Goal: Transaction & Acquisition: Purchase product/service

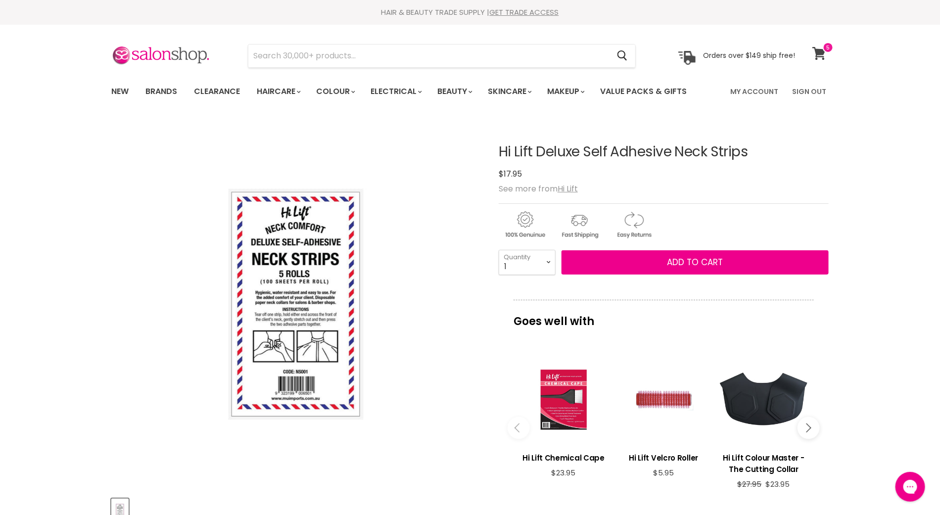
click at [818, 49] on icon at bounding box center [818, 53] width 13 height 13
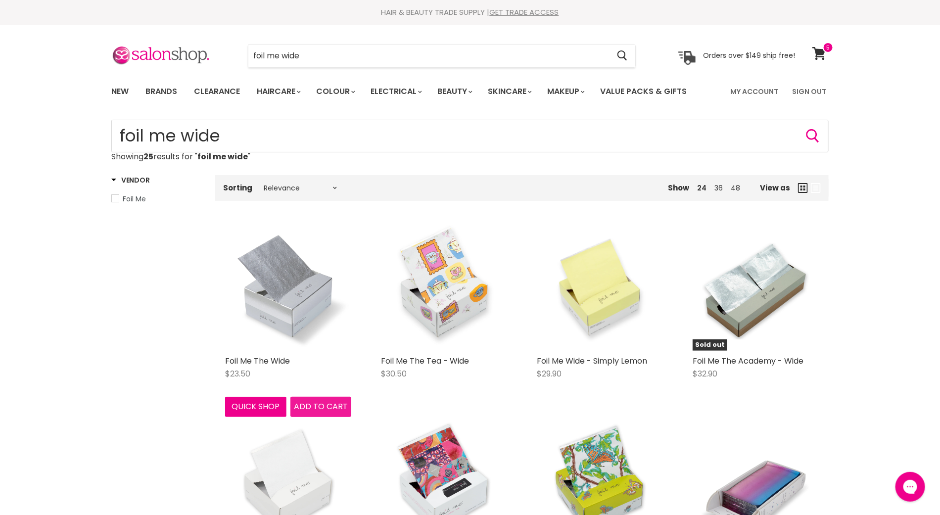
click at [312, 405] on span "Add to cart" at bounding box center [321, 406] width 54 height 11
click at [322, 407] on span "Add to cart" at bounding box center [321, 406] width 54 height 11
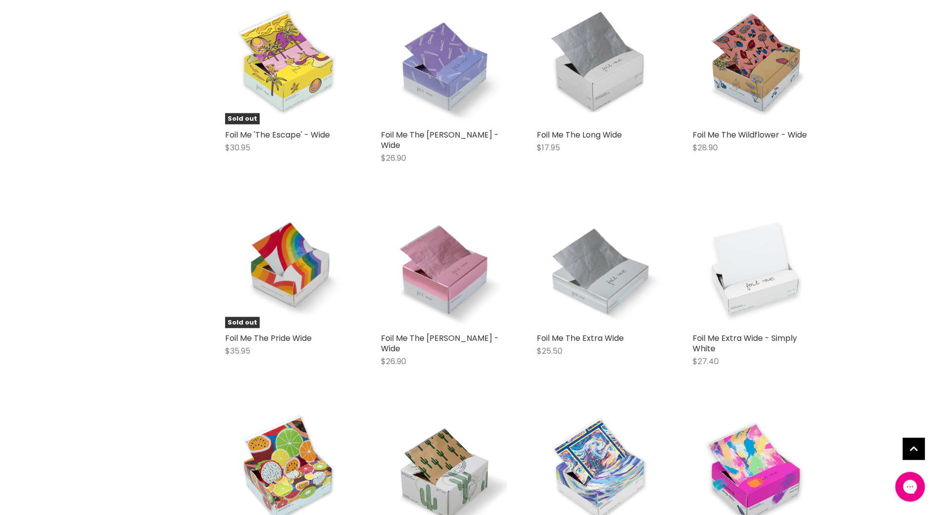
scroll to position [617, 0]
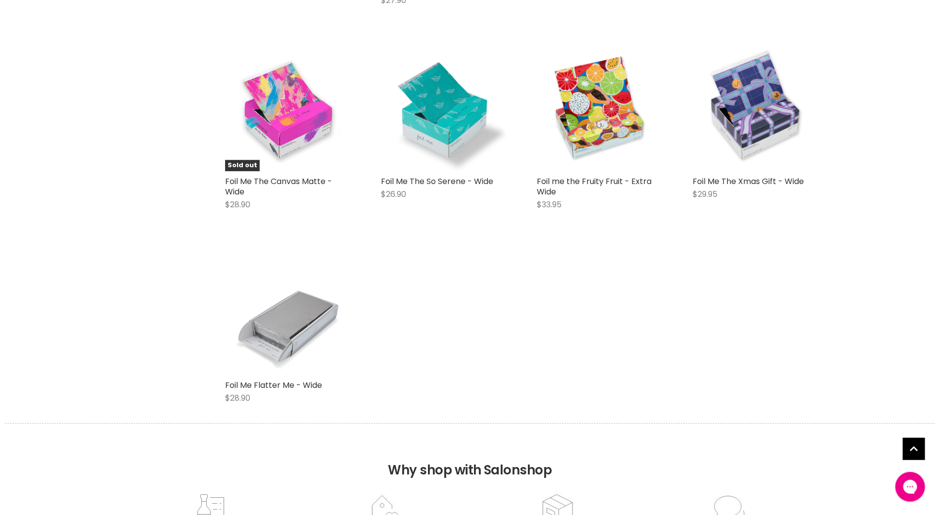
scroll to position [1180, 0]
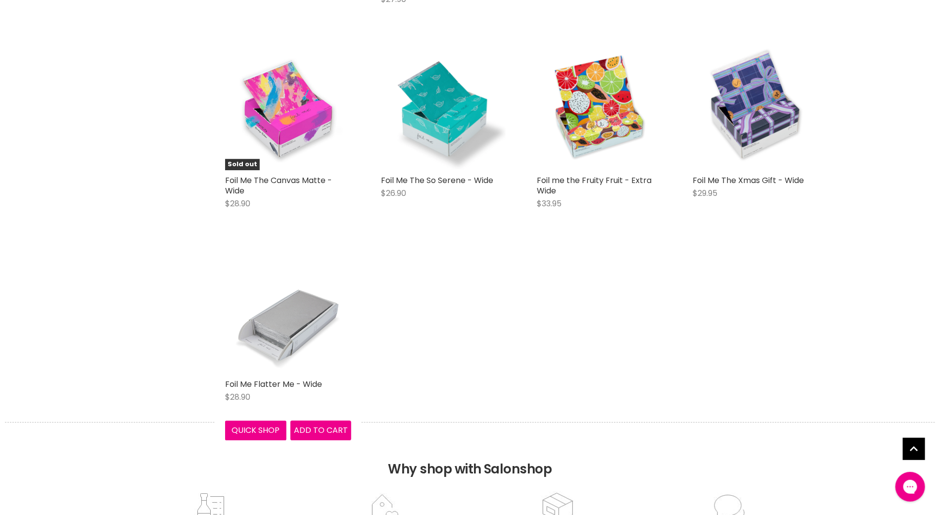
click at [283, 320] on img "Main content" at bounding box center [288, 311] width 126 height 126
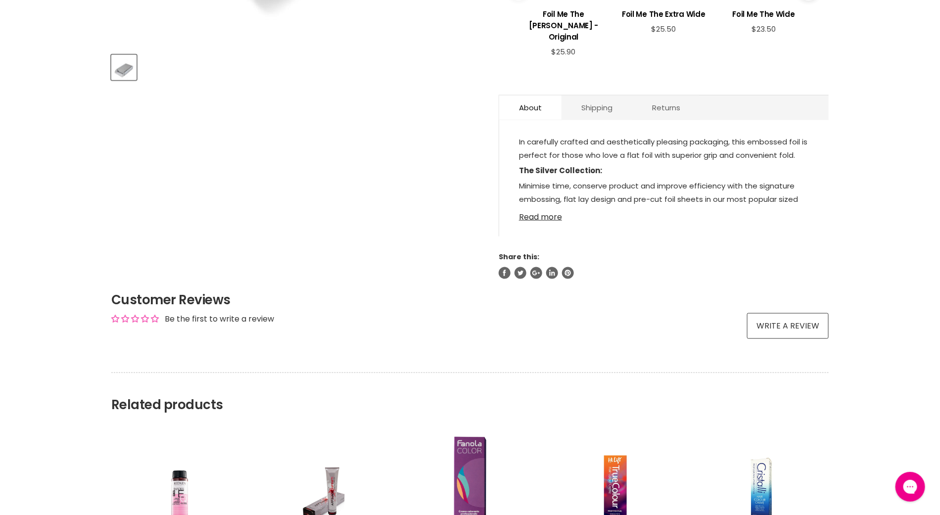
click at [546, 219] on link "Read more" at bounding box center [664, 214] width 290 height 15
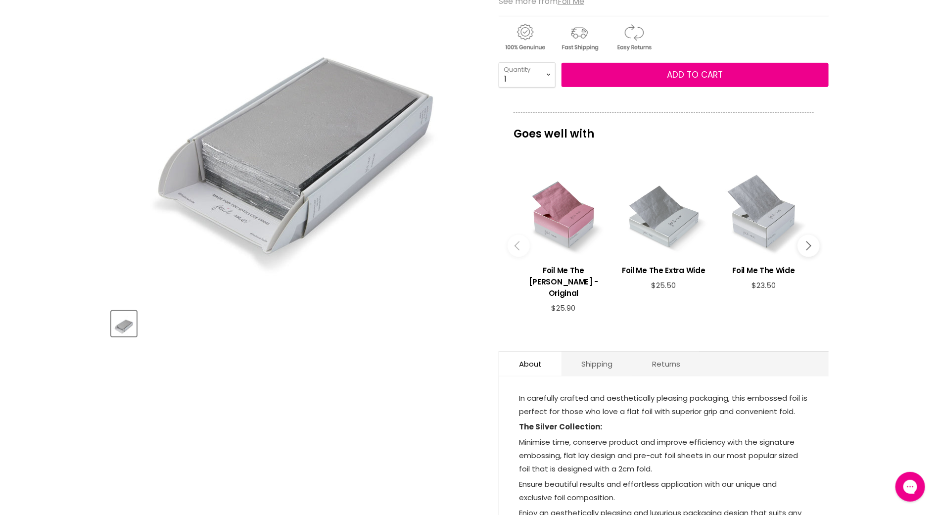
scroll to position [182, 0]
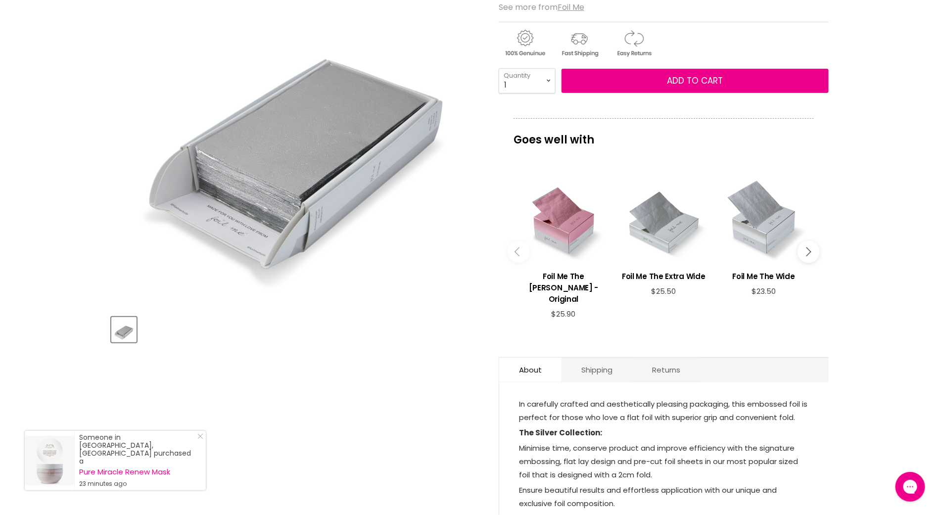
click at [288, 135] on img "Foil Me Flatter Me - Wide image. Click or Scroll to Zoom." at bounding box center [296, 123] width 370 height 370
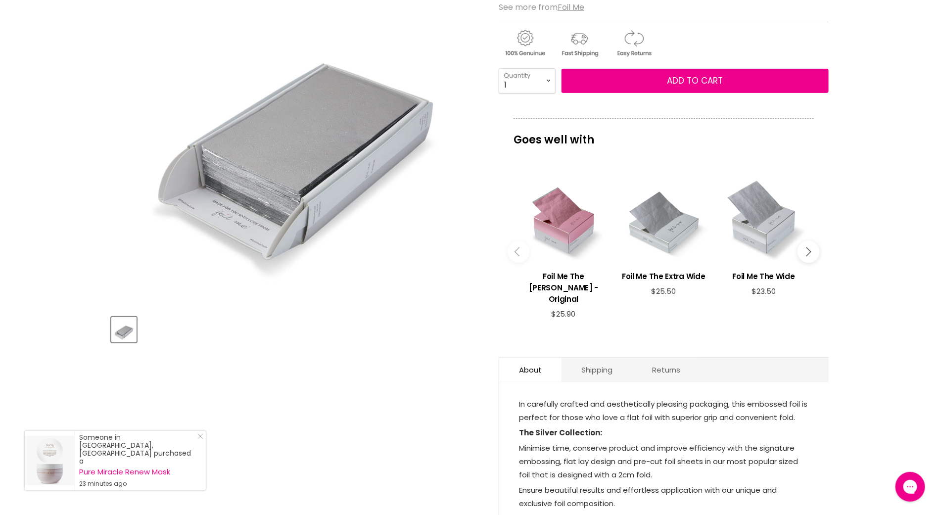
click at [316, 406] on article "Click or scroll to zoom Tap or pinch to zoom Foil Me Flatter Me - Wide No revie…" at bounding box center [469, 312] width 717 height 748
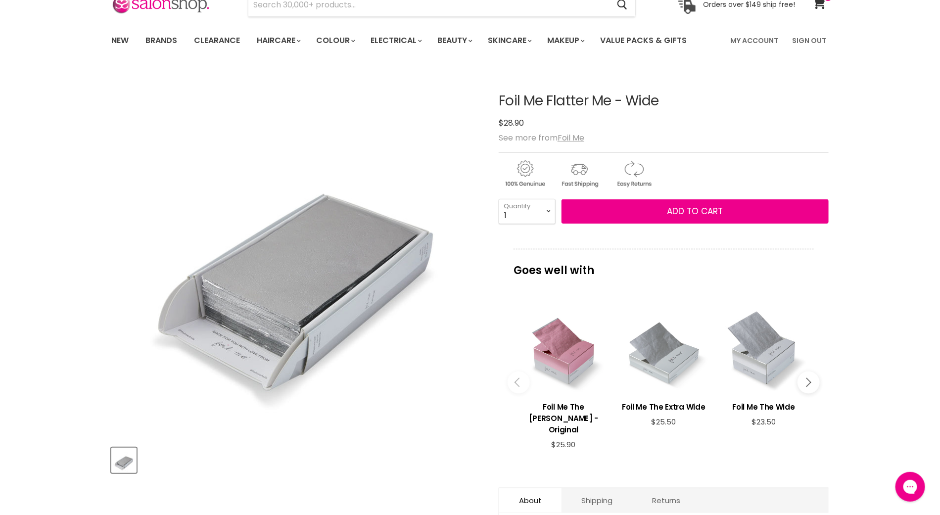
scroll to position [0, 0]
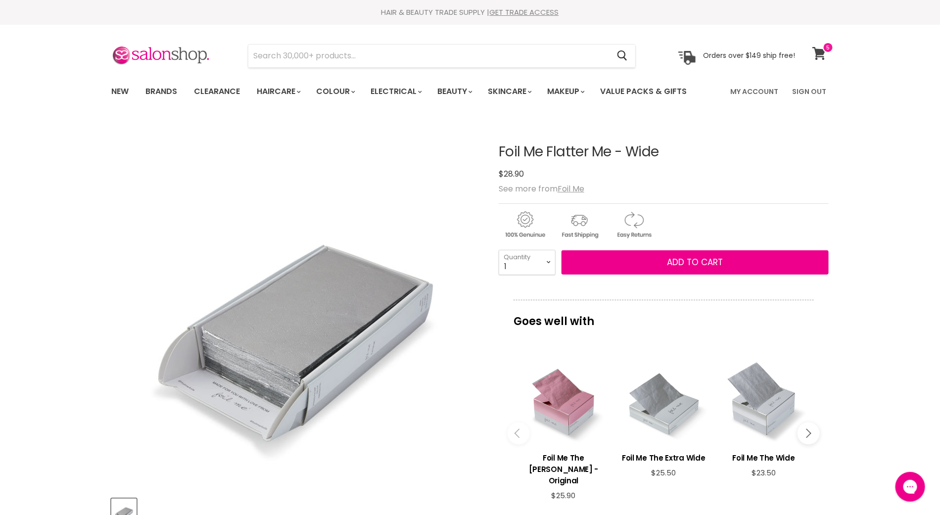
click at [819, 54] on icon at bounding box center [818, 53] width 13 height 13
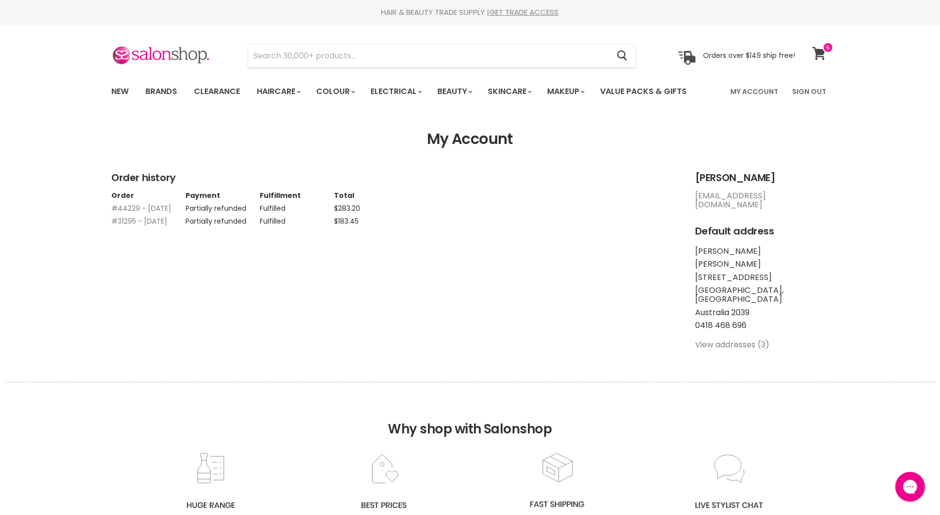
click at [815, 52] on icon at bounding box center [819, 53] width 14 height 13
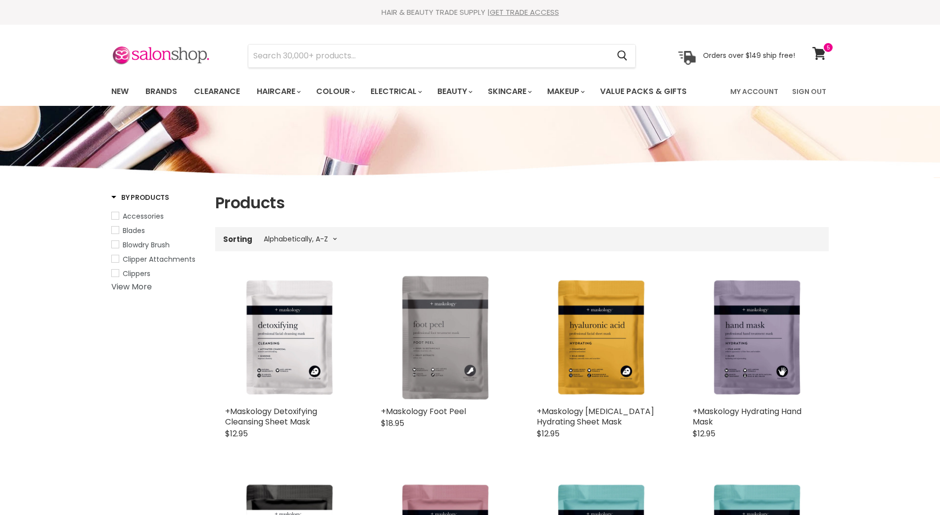
select select "title-ascending"
click at [362, 57] on input "Search" at bounding box center [428, 56] width 361 height 23
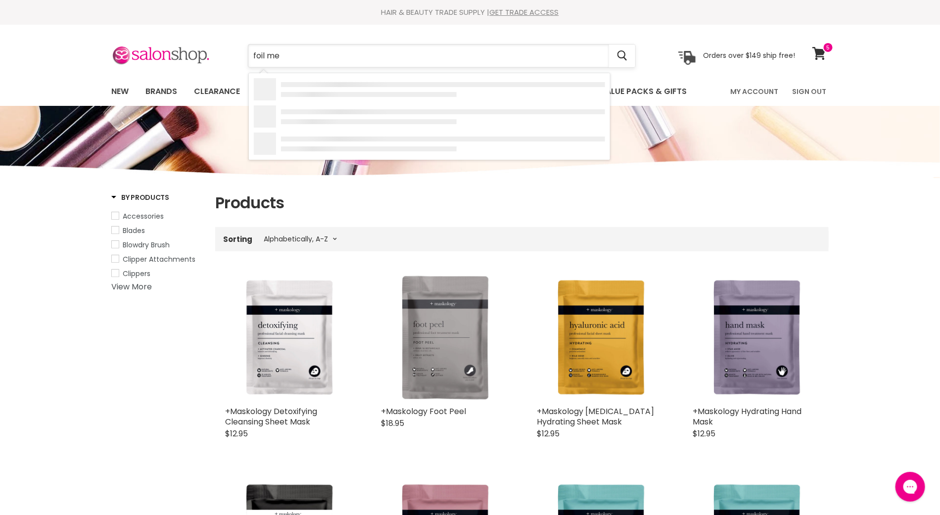
type input "foil me"
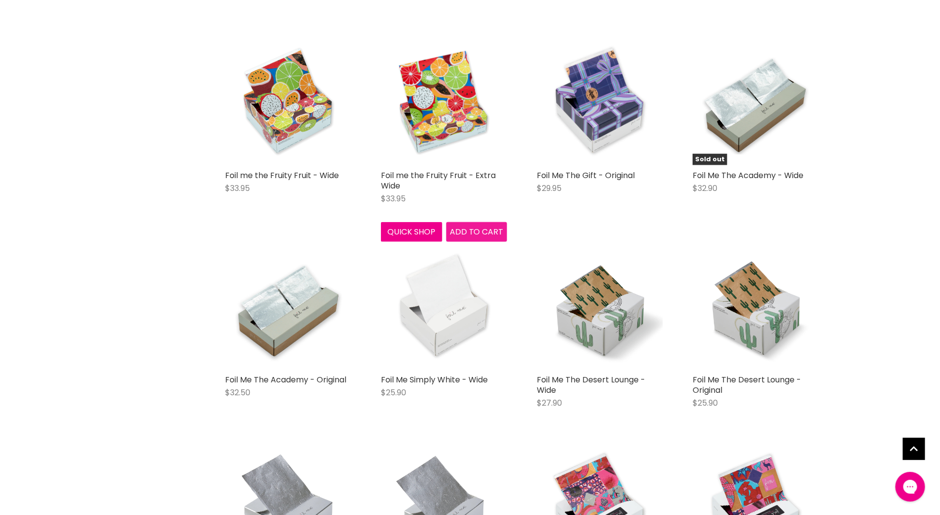
scroll to position [394, 0]
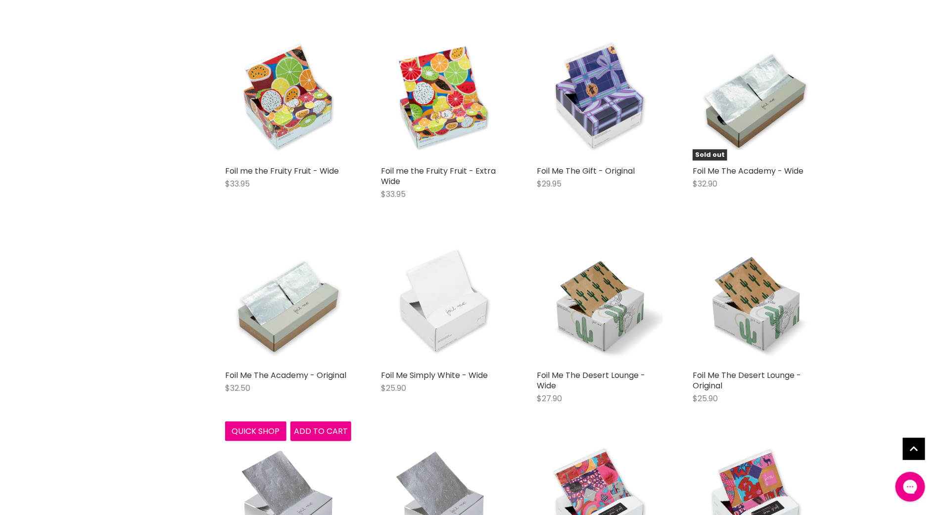
click at [266, 325] on img "Main content" at bounding box center [288, 302] width 126 height 126
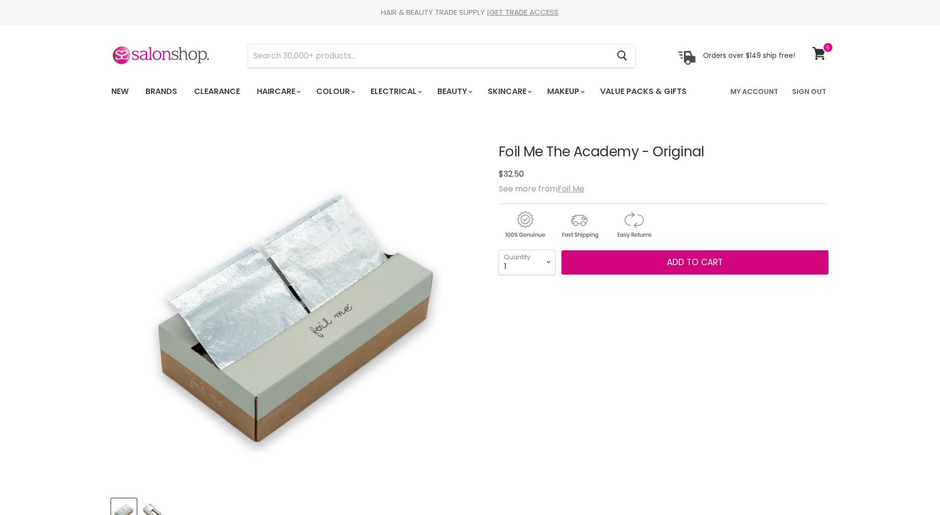
click at [702, 262] on span "Add to cart" at bounding box center [695, 262] width 56 height 12
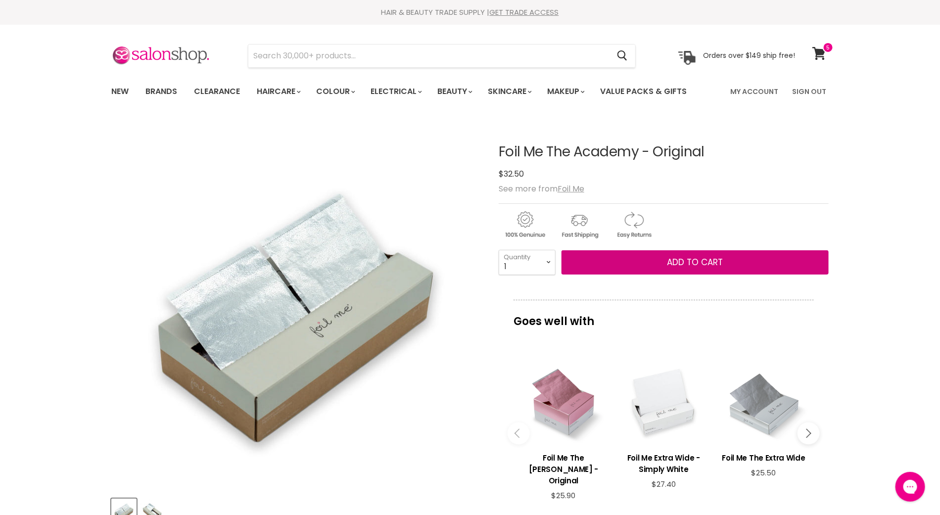
click at [702, 262] on span "Add to cart" at bounding box center [695, 262] width 56 height 12
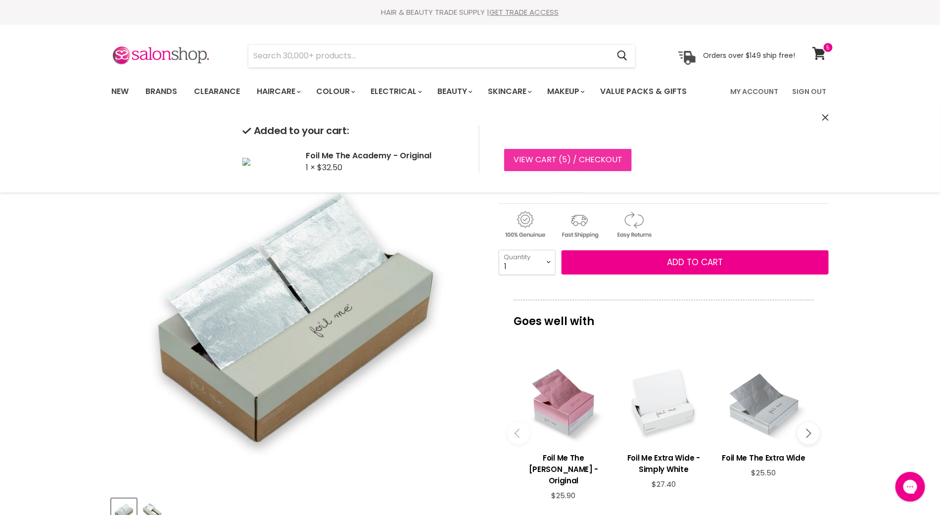
click at [568, 158] on link "View cart ( 5 ) / Checkout" at bounding box center [568, 160] width 128 height 22
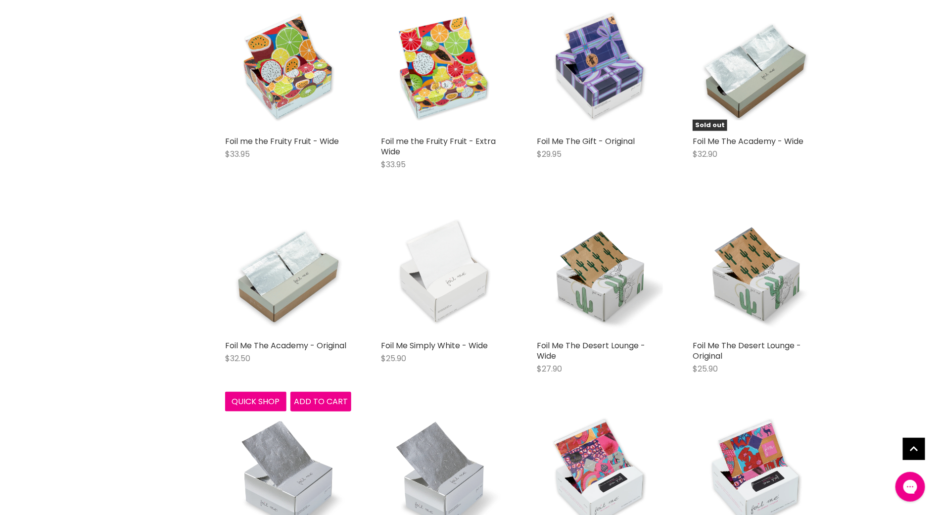
scroll to position [425, 0]
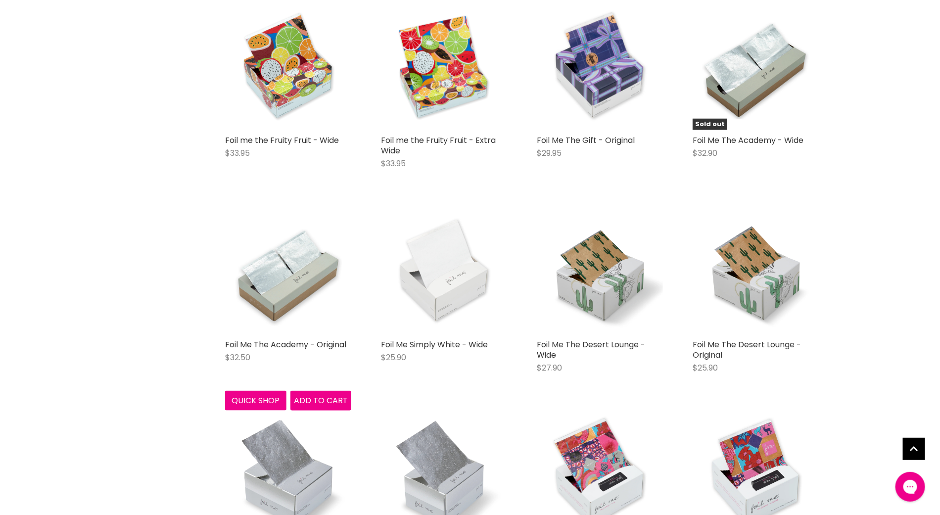
click at [282, 269] on img "Main content" at bounding box center [288, 271] width 126 height 126
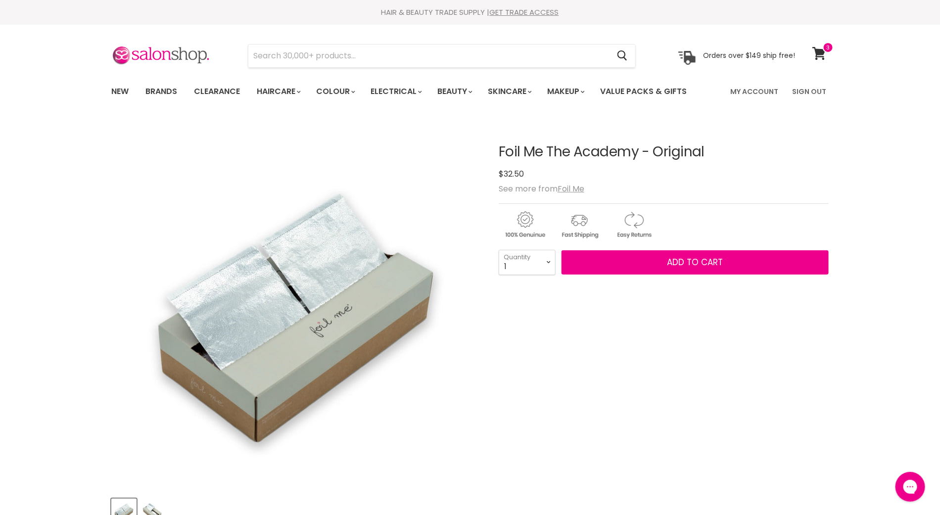
select select "2"
type input "2"
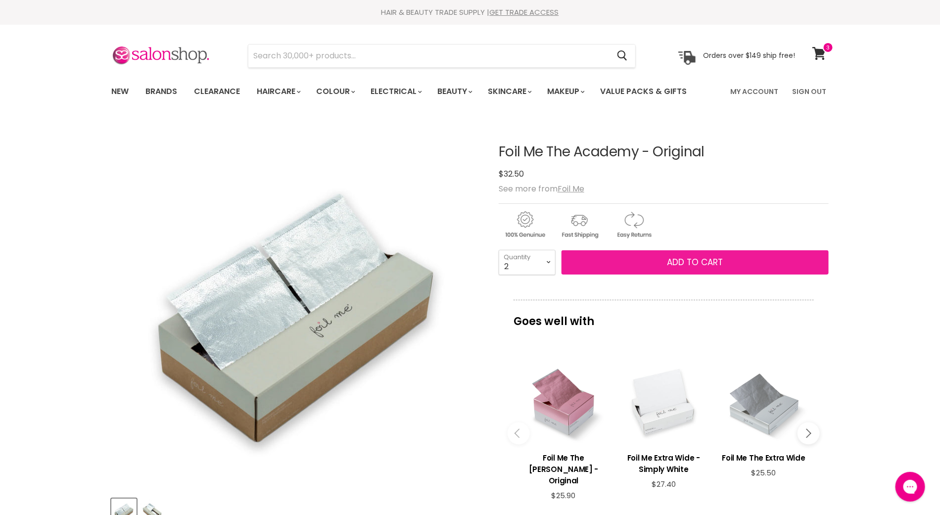
click at [692, 265] on span "Add to cart" at bounding box center [695, 262] width 56 height 12
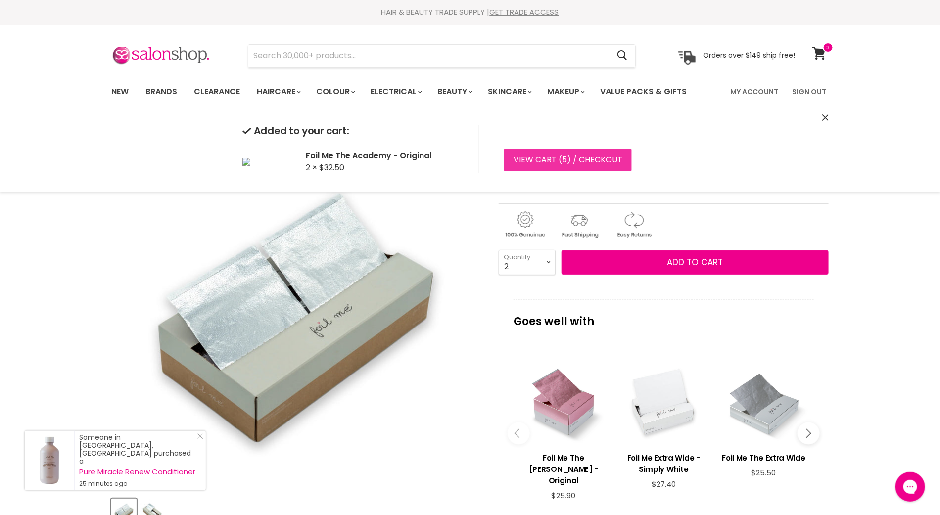
click at [570, 159] on link "View cart ( 5 ) / Checkout" at bounding box center [568, 160] width 128 height 22
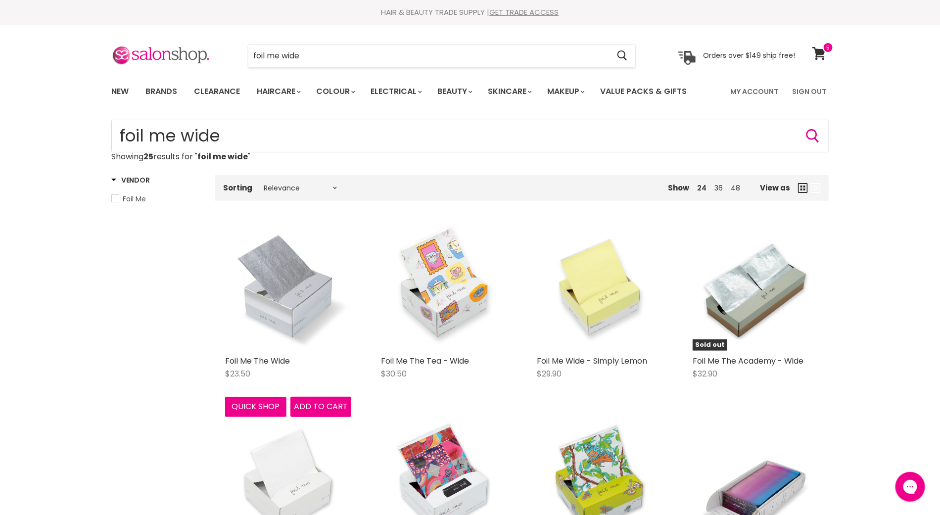
click at [301, 322] on img "Main content" at bounding box center [288, 288] width 126 height 126
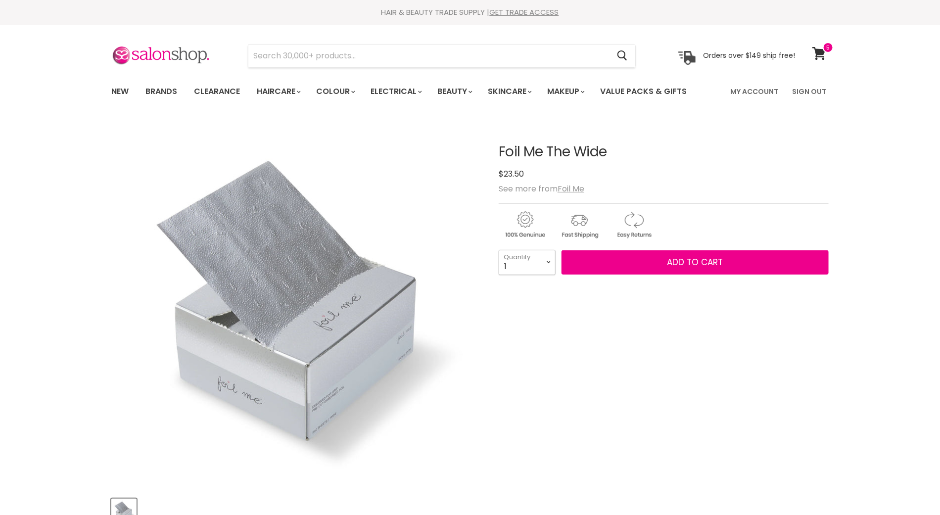
click at [549, 260] on select "1 2 3 4 5 6 7 8 9 10+" at bounding box center [527, 262] width 57 height 25
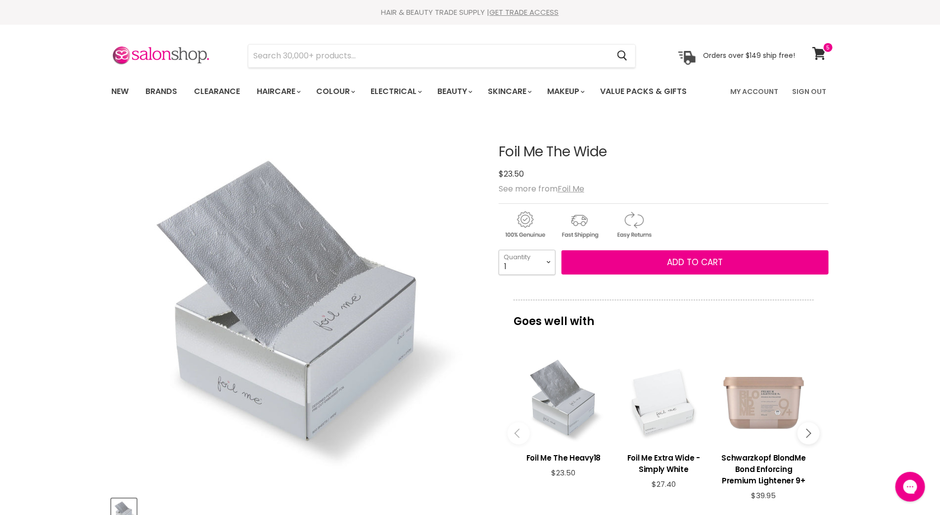
select select "2"
type input "2"
click at [665, 262] on button "Add to cart" at bounding box center [695, 262] width 267 height 25
click at [704, 258] on span "Add to cart" at bounding box center [695, 262] width 56 height 12
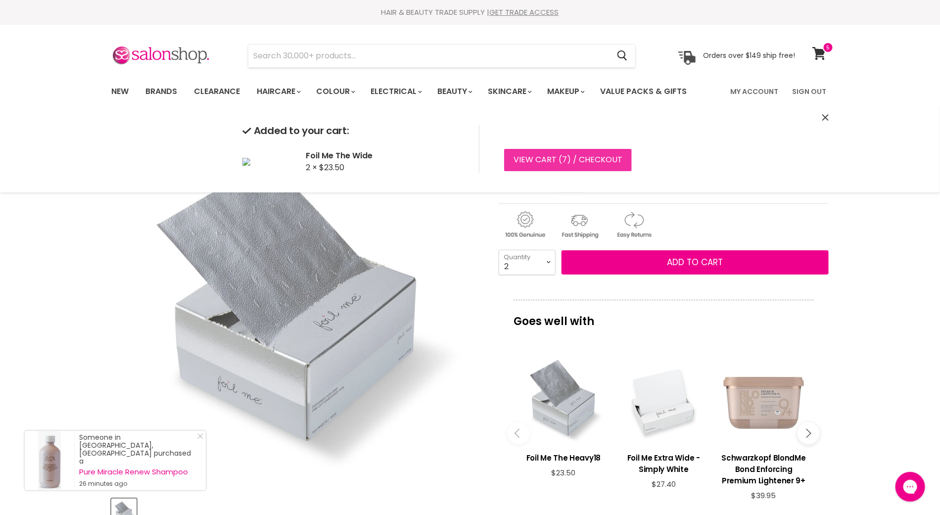
click at [526, 160] on link "View cart ( 7 ) / Checkout" at bounding box center [568, 160] width 128 height 22
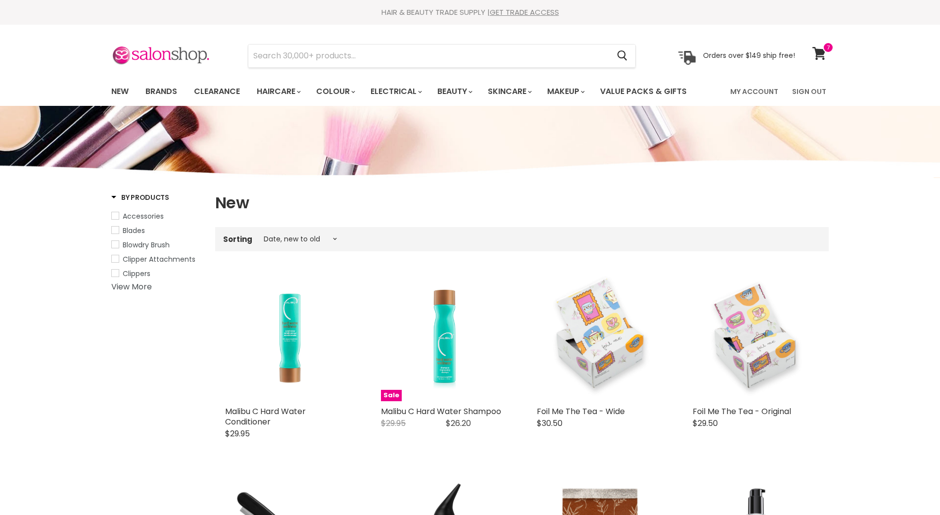
select select "created-descending"
click at [402, 97] on link "Electrical" at bounding box center [395, 91] width 65 height 21
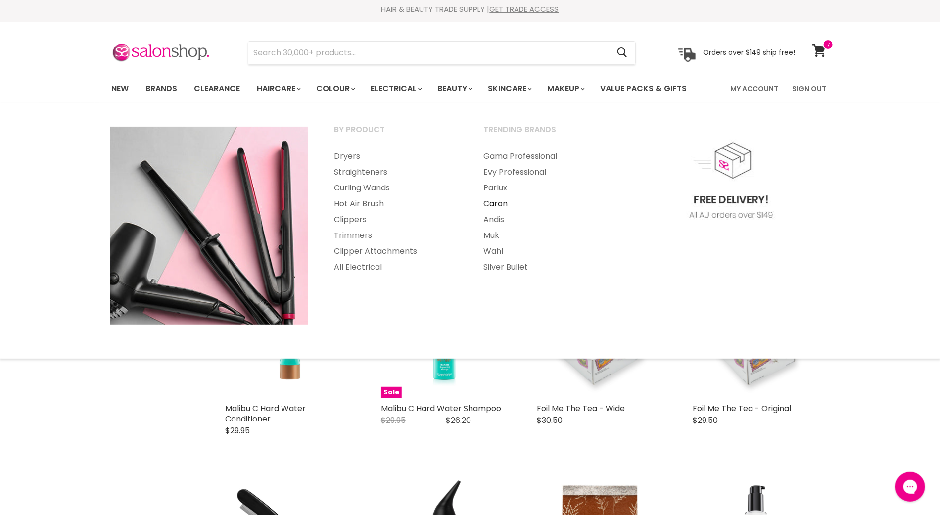
scroll to position [1, 0]
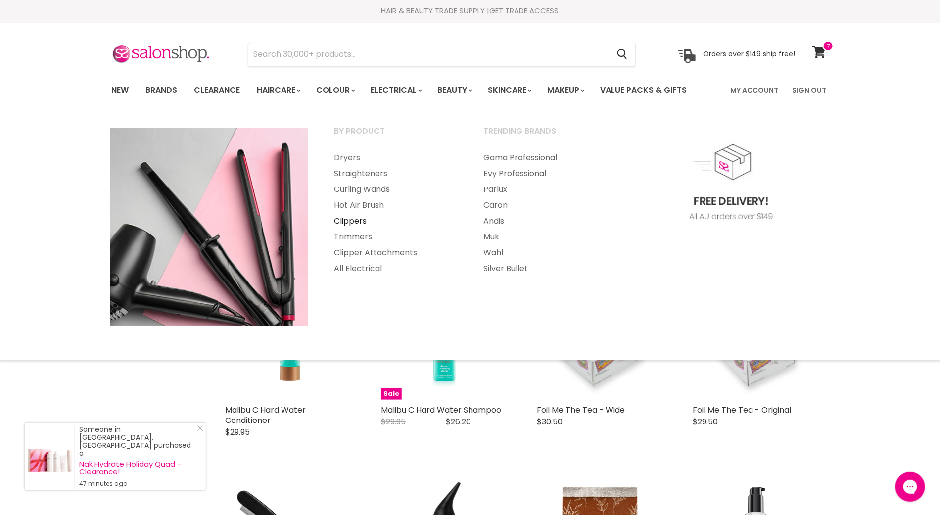
click at [351, 222] on link "Clippers" at bounding box center [395, 221] width 147 height 16
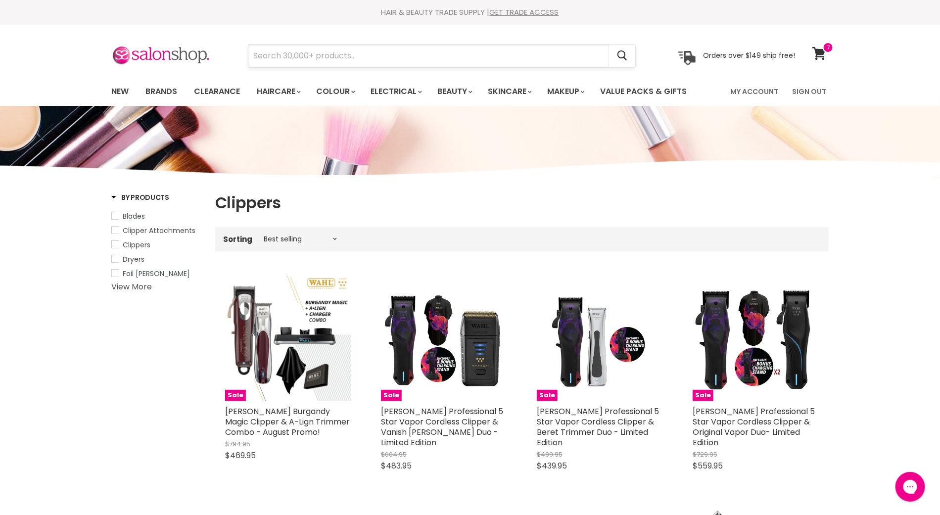
click at [344, 53] on input "Search" at bounding box center [428, 56] width 361 height 23
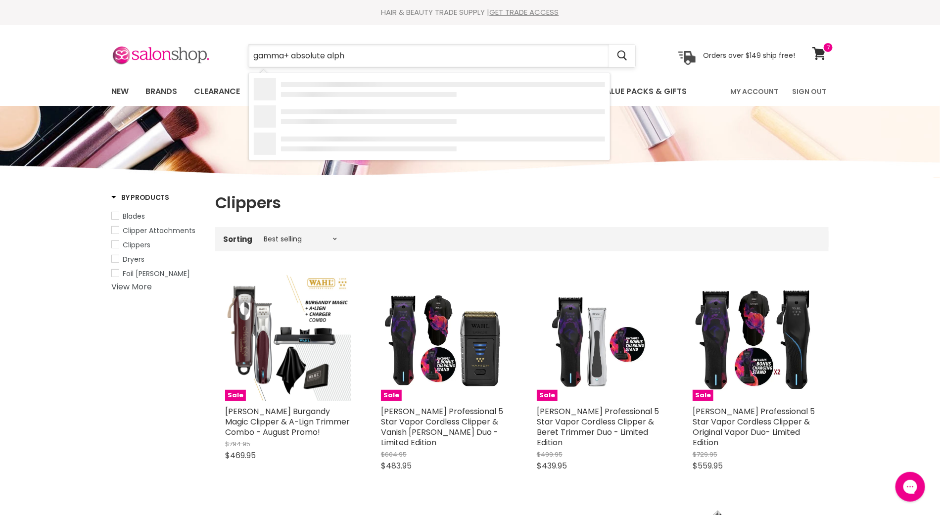
type input "gamma+ absolute alpha"
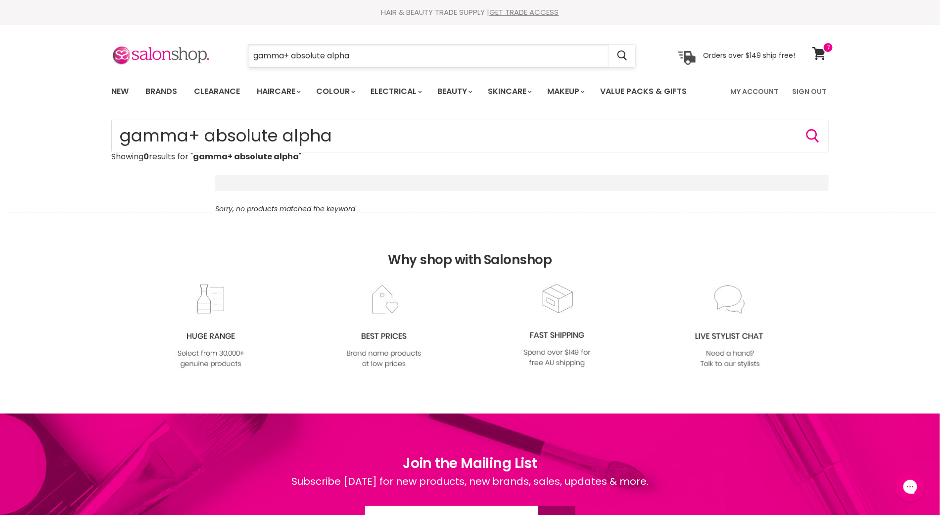
click at [382, 53] on input "gamma+ absolute alpha" at bounding box center [428, 56] width 361 height 23
type input "gamma+"
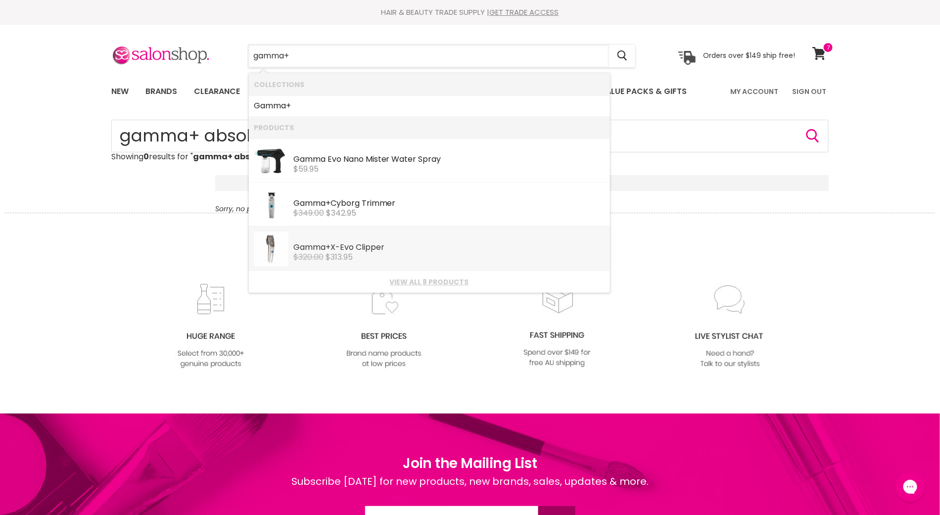
click at [340, 253] on span "$313.95" at bounding box center [339, 256] width 27 height 11
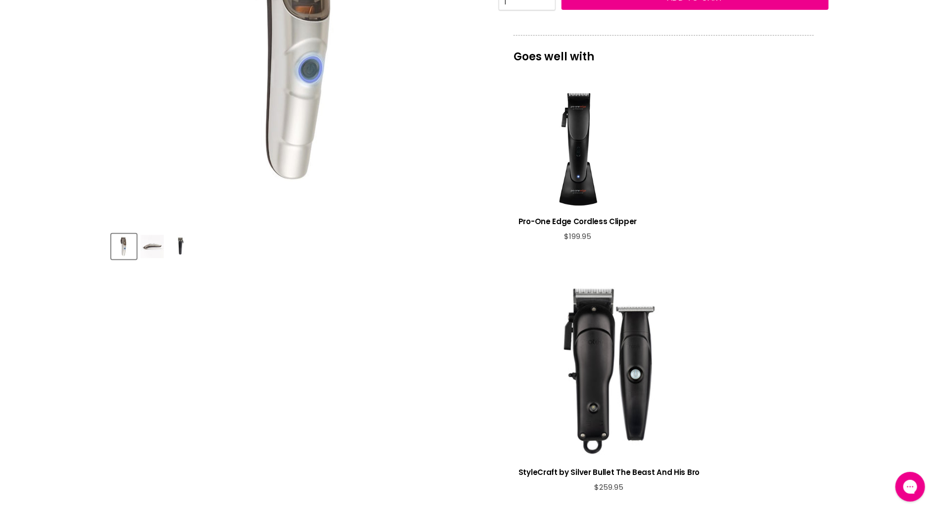
click at [541, 386] on div "View product:StyleCraft by Silver Bullet The Beast And His Bro" at bounding box center [609, 368] width 181 height 181
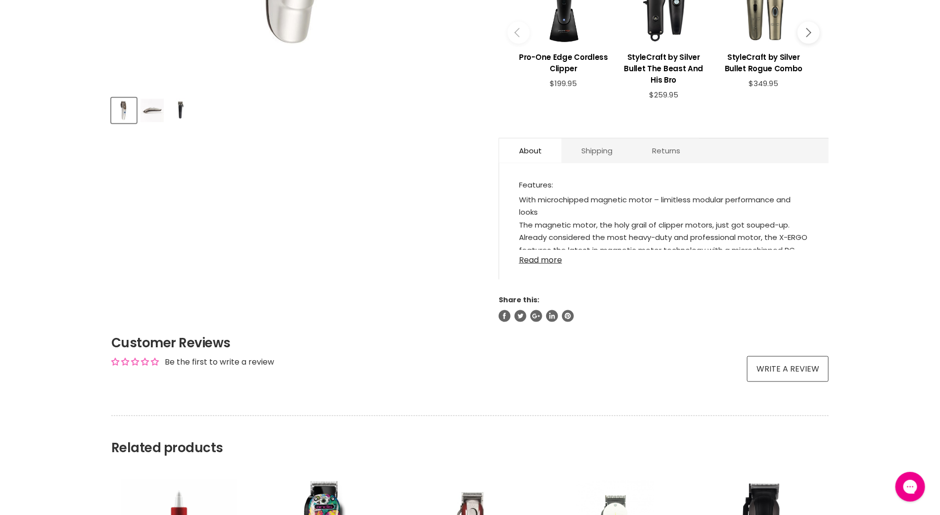
click at [547, 264] on link "Read more" at bounding box center [664, 257] width 290 height 15
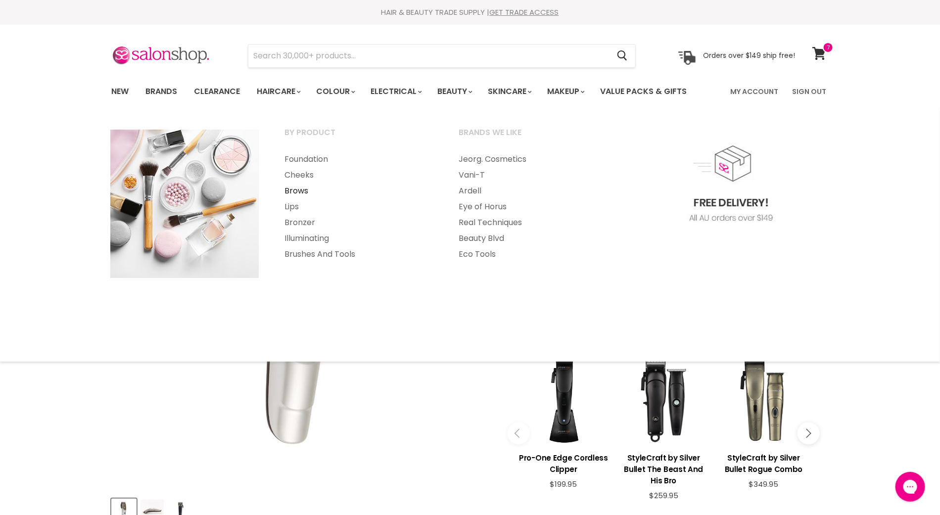
click at [296, 192] on link "Brows" at bounding box center [358, 191] width 172 height 16
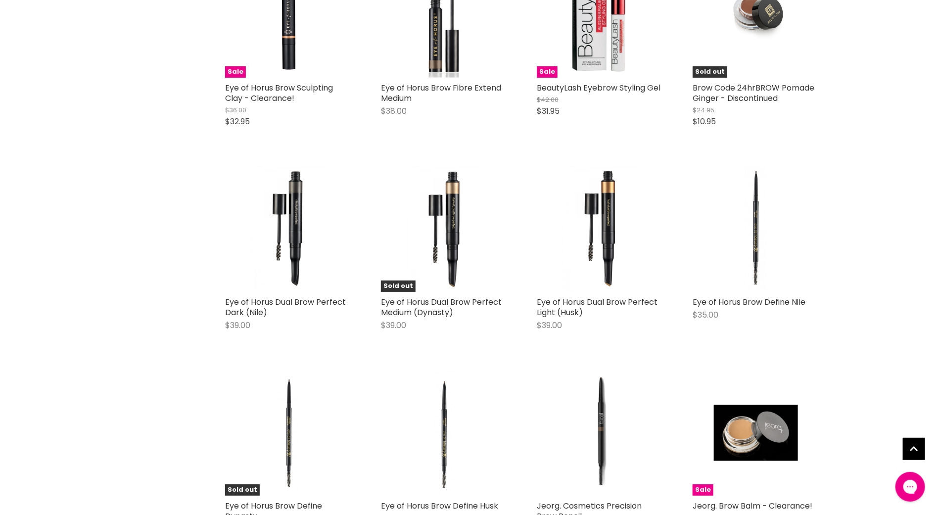
scroll to position [1754, 0]
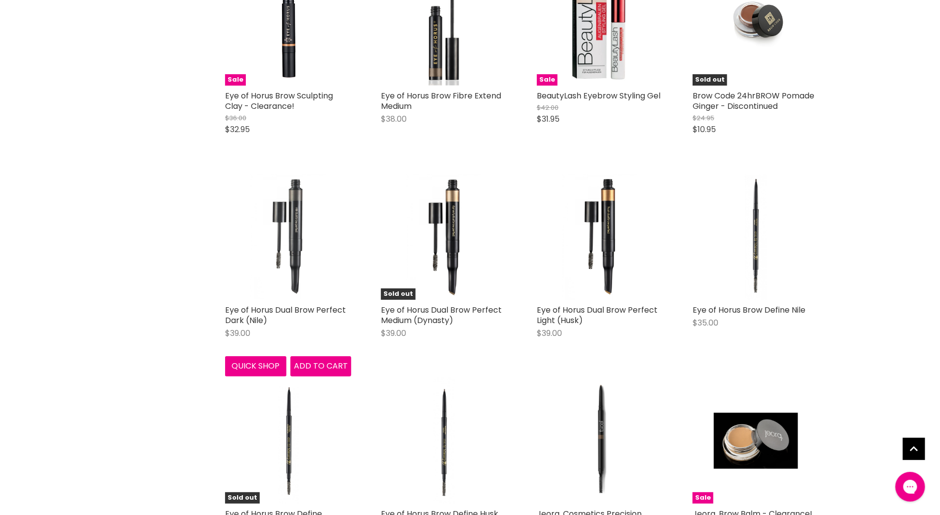
click at [280, 237] on img "Main content" at bounding box center [288, 237] width 84 height 126
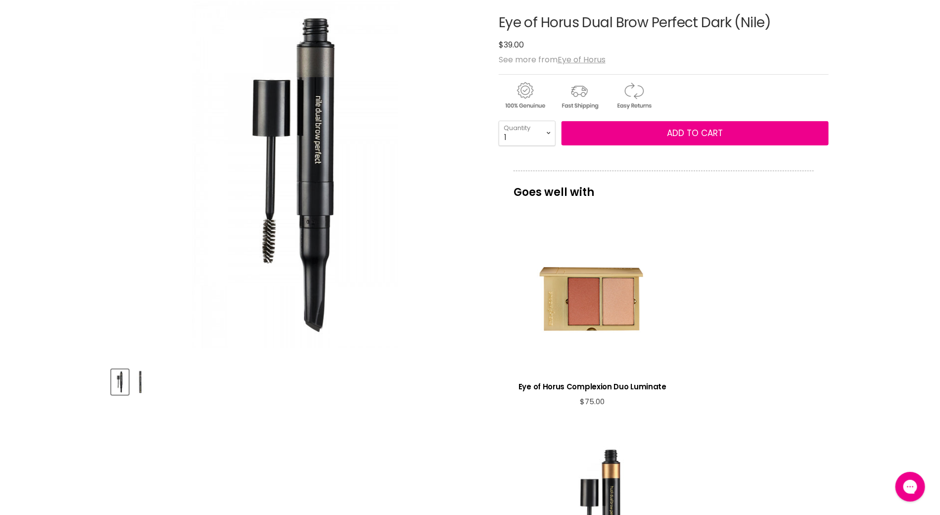
click at [142, 377] on img "Product thumbnails" at bounding box center [140, 382] width 15 height 23
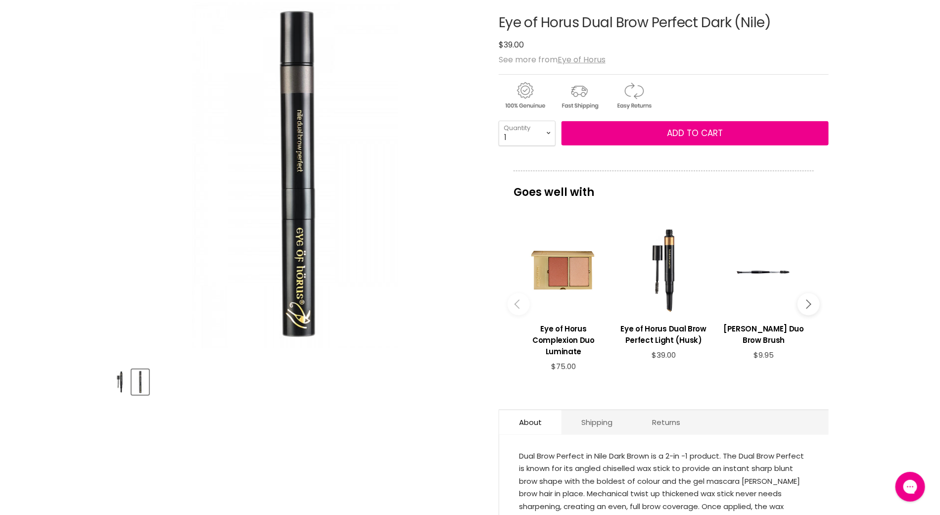
click at [116, 380] on img "Product thumbnails" at bounding box center [119, 382] width 15 height 23
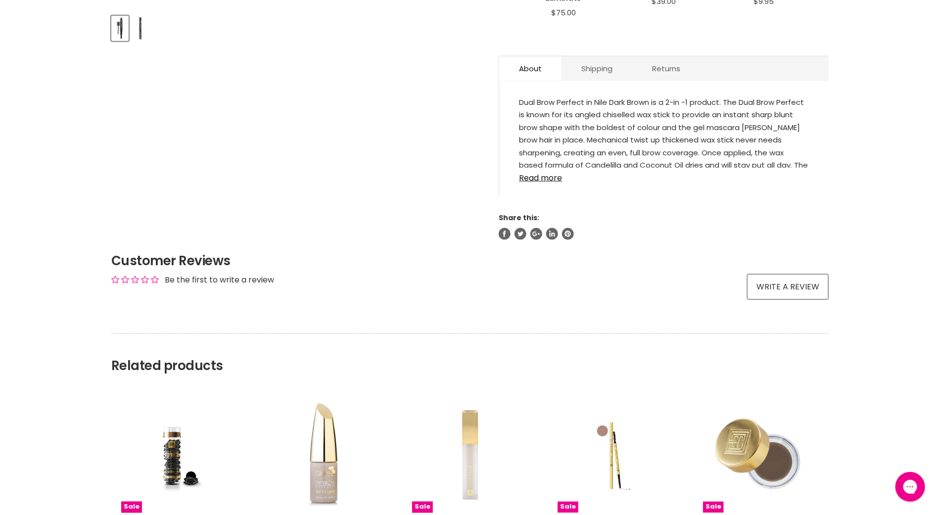
scroll to position [484, 0]
click at [540, 179] on link "Read more" at bounding box center [664, 174] width 290 height 15
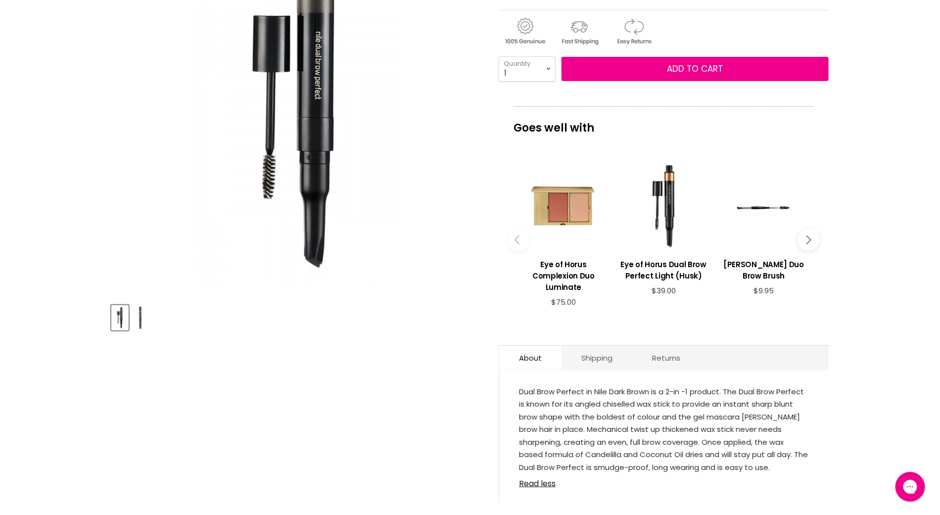
scroll to position [0, 0]
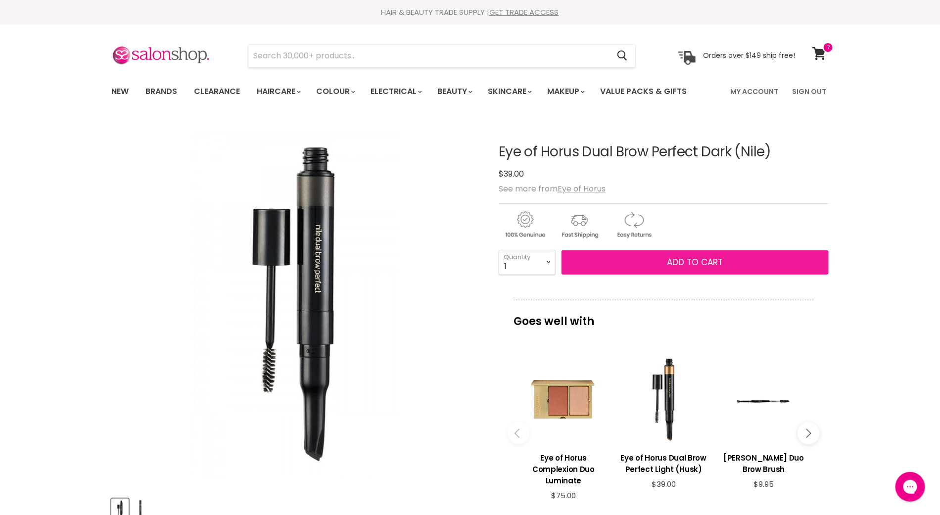
click at [624, 265] on button "Add to cart" at bounding box center [695, 262] width 267 height 25
click at [705, 261] on span "Add to cart" at bounding box center [695, 262] width 56 height 12
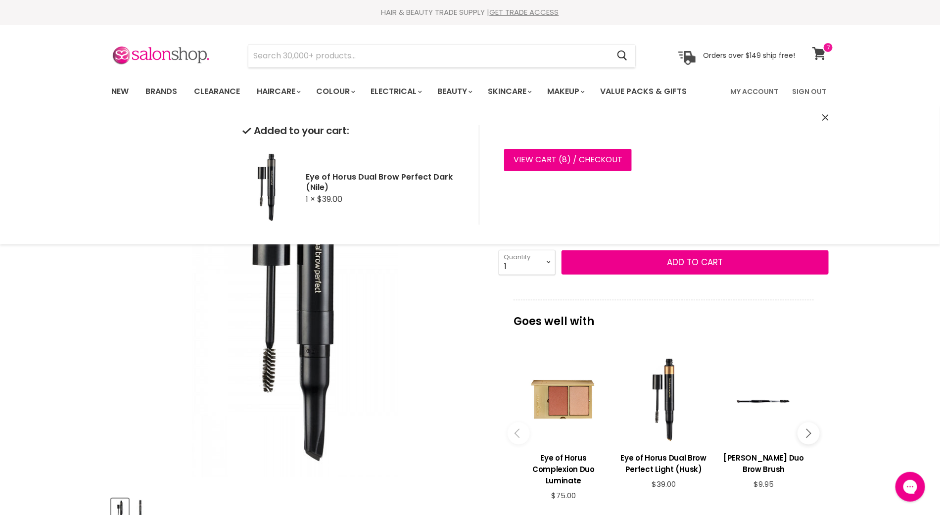
click at [822, 60] on link "View cart" at bounding box center [820, 53] width 26 height 23
